Goal: Task Accomplishment & Management: Manage account settings

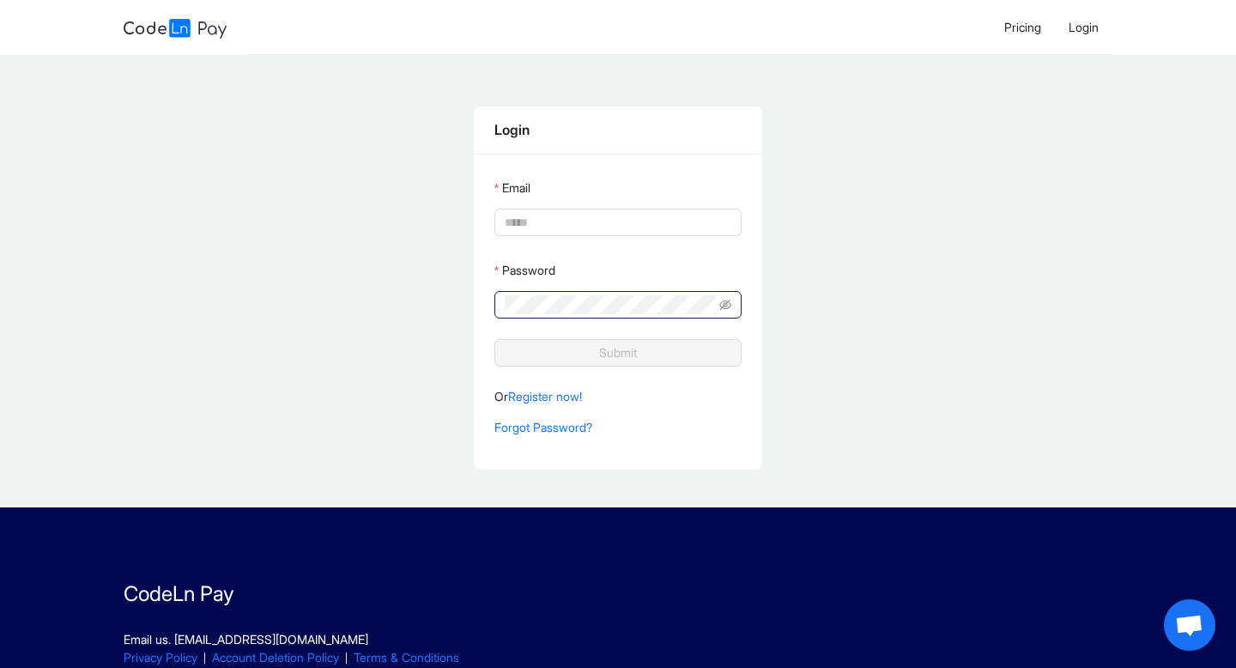
type input "**********"
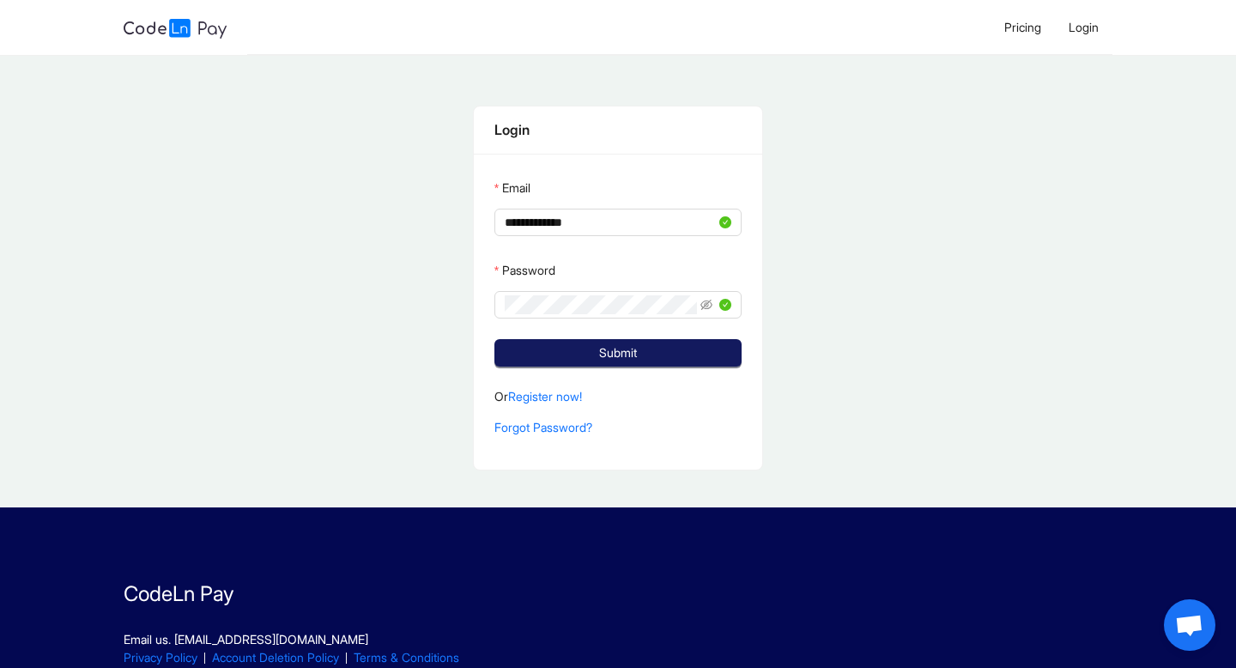
click at [556, 349] on button "Submit" at bounding box center [617, 352] width 247 height 27
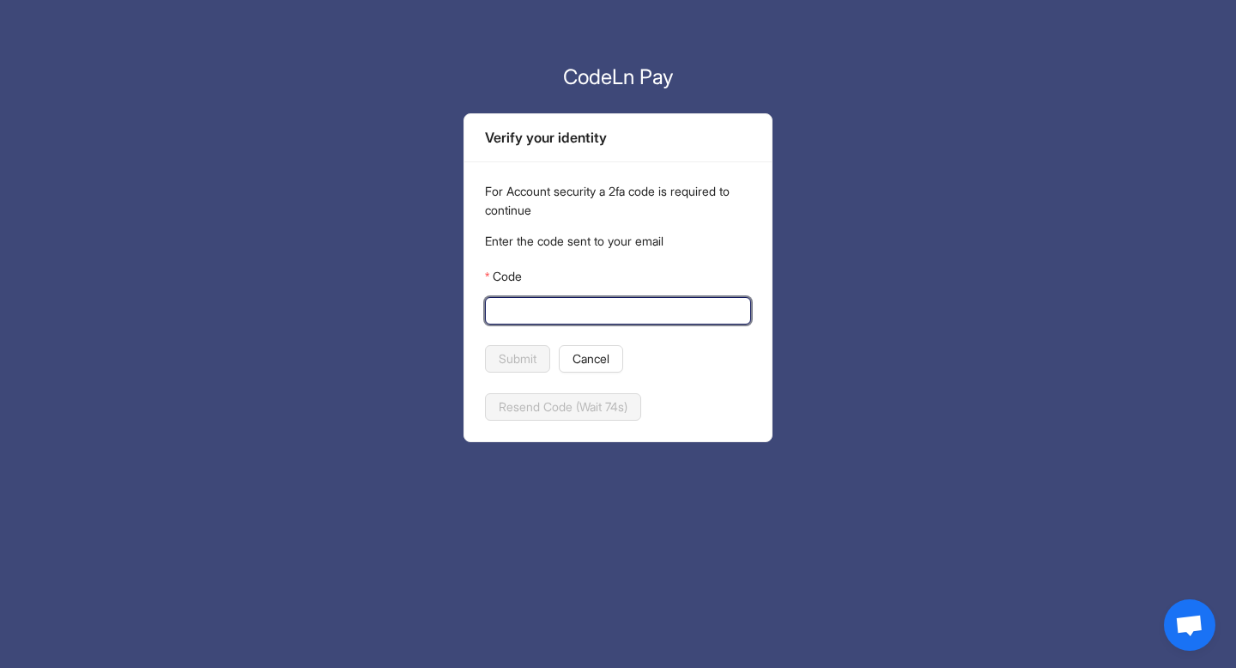
click at [511, 316] on input "Code" at bounding box center [616, 310] width 242 height 19
type input "******"
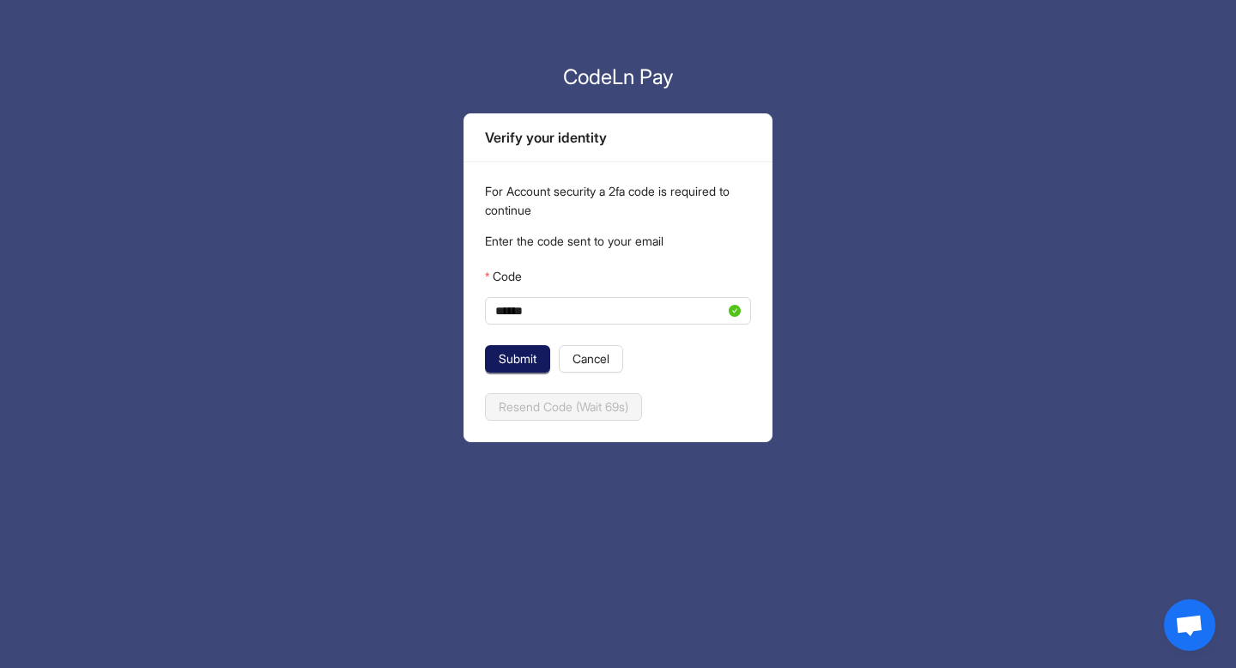
click at [499, 361] on span "Submit" at bounding box center [518, 358] width 38 height 19
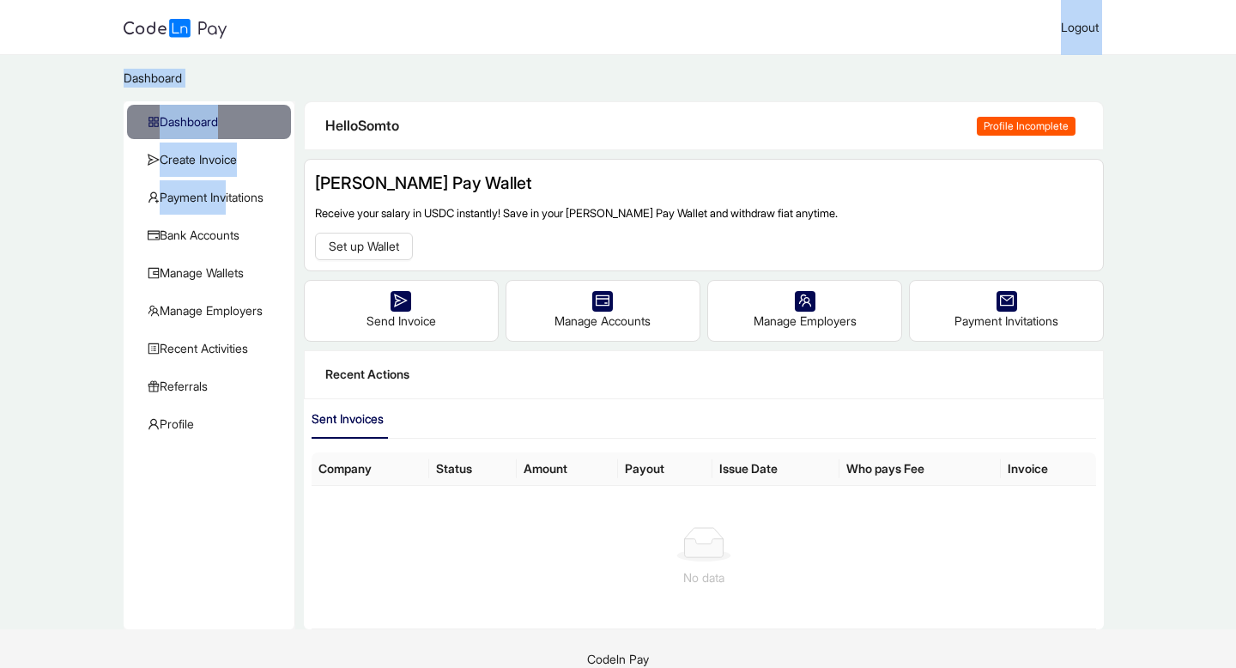
click at [223, 195] on span "Payment Invitations" at bounding box center [213, 197] width 130 height 34
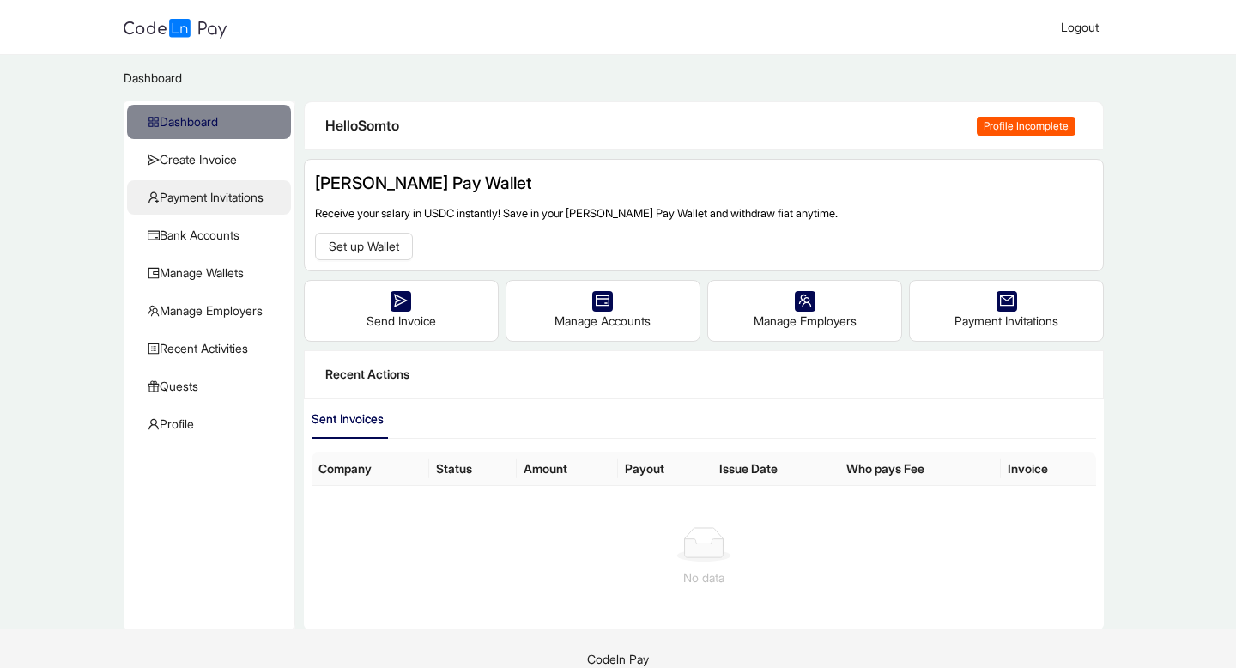
click at [209, 202] on span "Payment Invitations" at bounding box center [213, 197] width 130 height 34
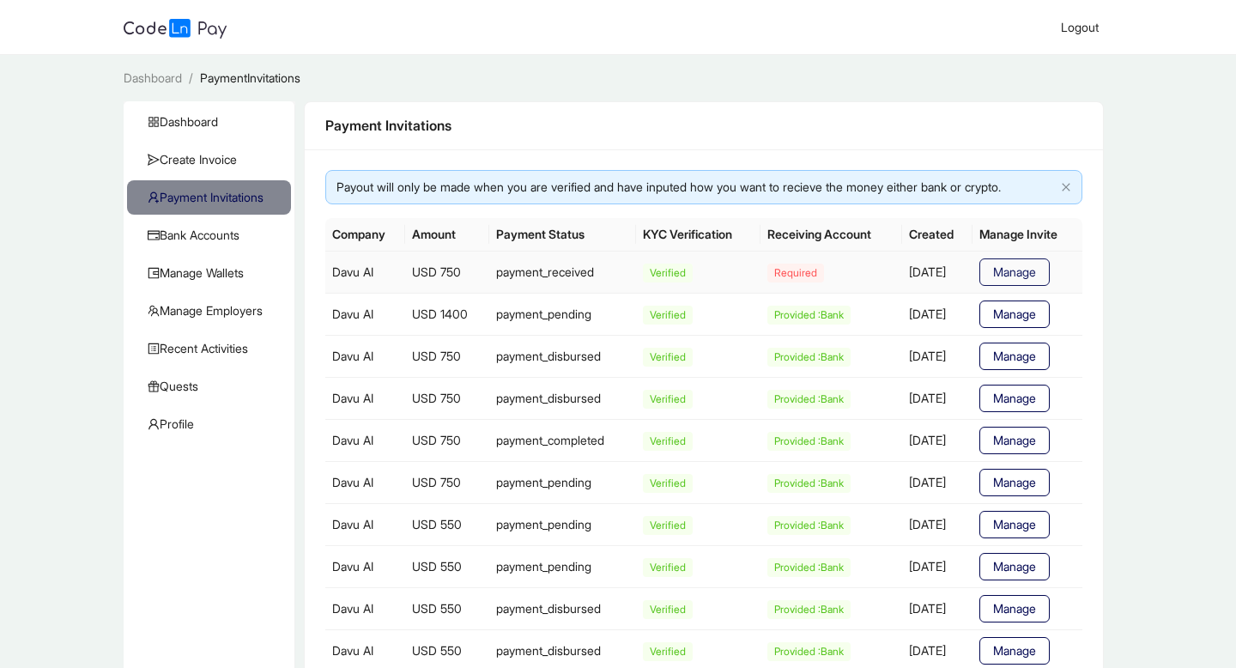
click at [1031, 268] on span "Manage" at bounding box center [1014, 272] width 43 height 19
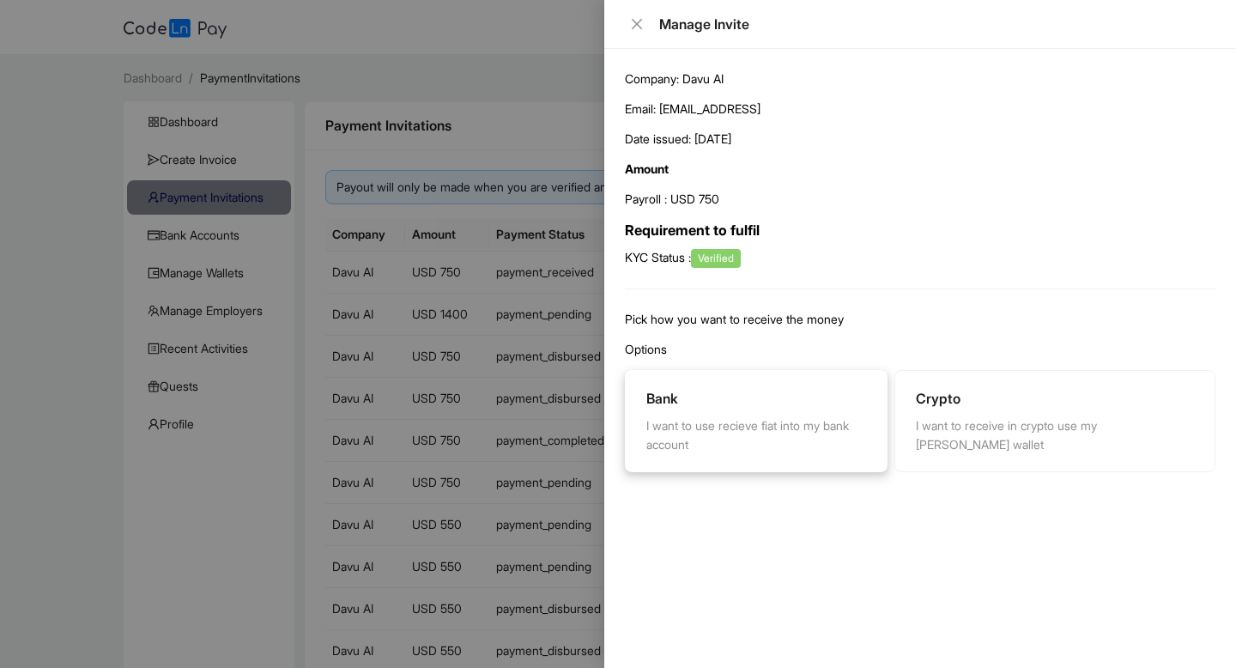
click at [705, 414] on div "Bank I want to use recieve fiat into my bank account" at bounding box center [756, 421] width 220 height 66
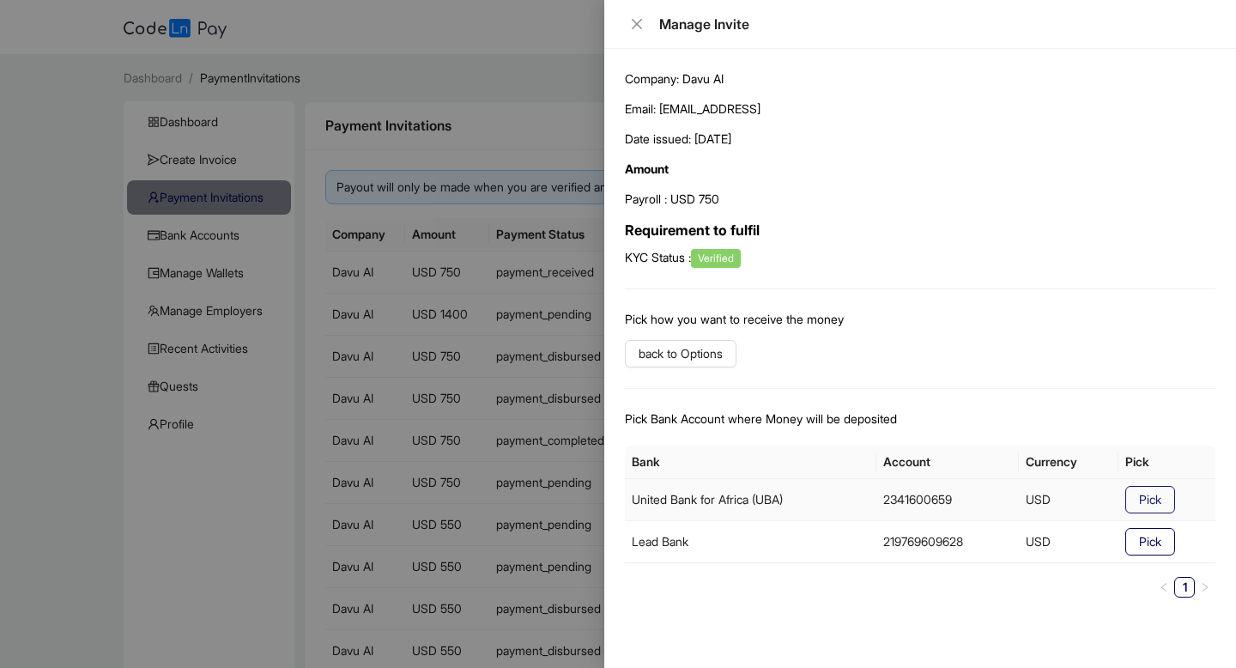
click at [1149, 500] on span "Pick" at bounding box center [1150, 499] width 22 height 19
click at [1209, 441] on span "Yes" at bounding box center [1200, 431] width 20 height 19
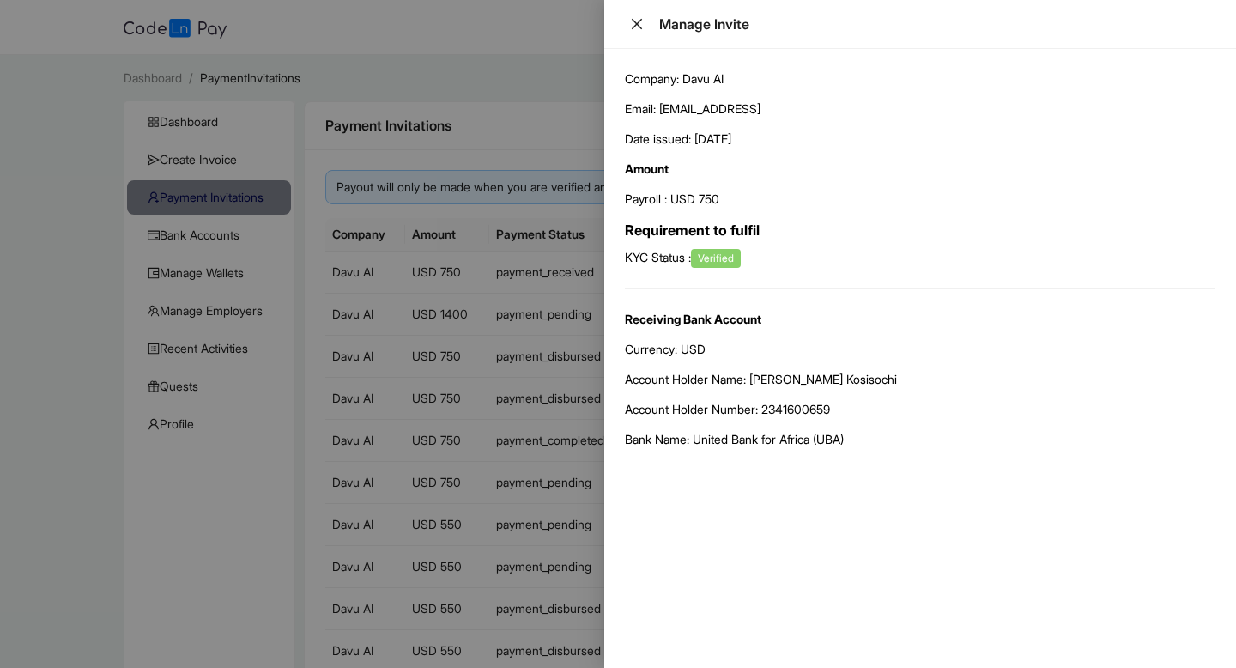
click at [634, 25] on icon "close" at bounding box center [637, 24] width 10 height 10
